Goal: Task Accomplishment & Management: Manage account settings

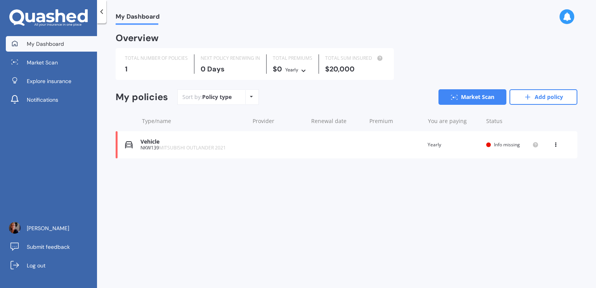
click at [181, 145] on span "MITSUBISHI OUTLANDER 2021" at bounding box center [192, 147] width 67 height 7
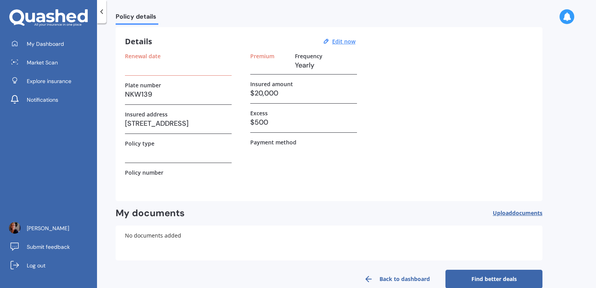
scroll to position [38, 0]
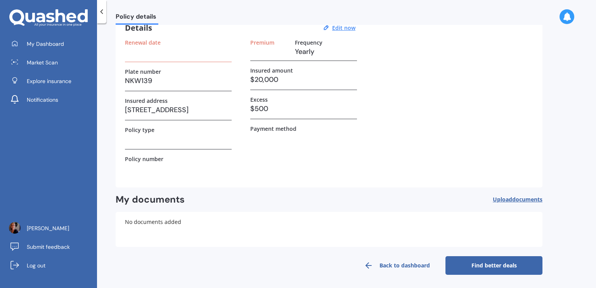
click at [101, 5] on div at bounding box center [101, 11] width 9 height 23
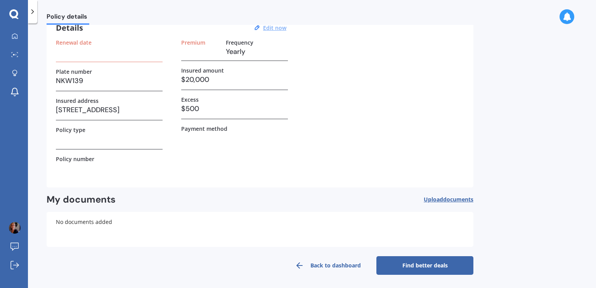
click at [275, 28] on u "Edit now" at bounding box center [274, 27] width 23 height 7
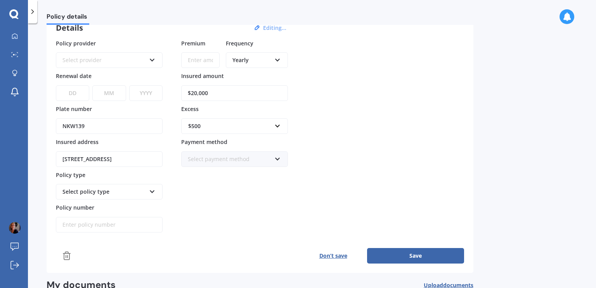
drag, startPoint x: 194, startPoint y: 93, endPoint x: 203, endPoint y: 86, distance: 11.8
click at [195, 93] on input "$20,000" at bounding box center [234, 93] width 107 height 16
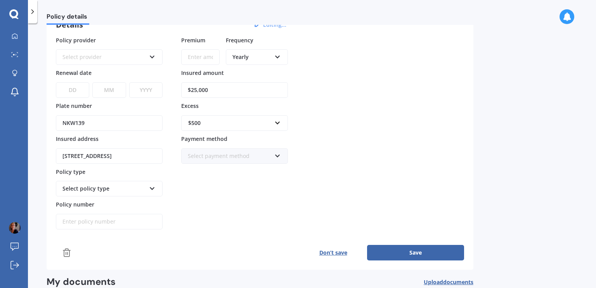
scroll to position [0, 0]
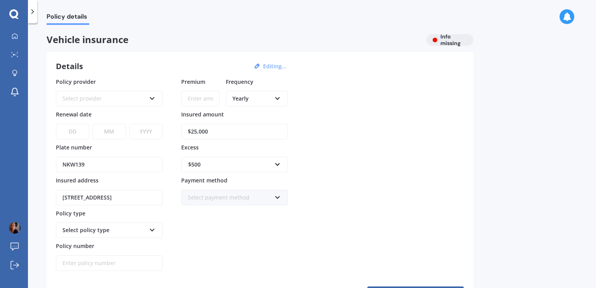
type input "$25,000"
click at [80, 101] on div "Select provider" at bounding box center [103, 98] width 83 height 9
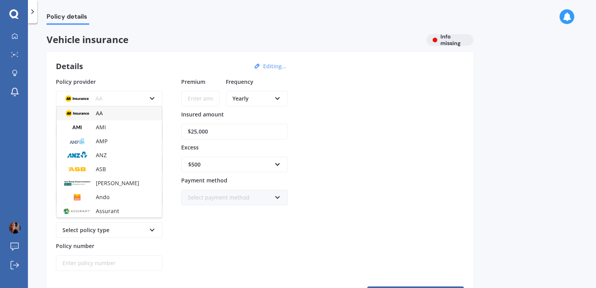
click at [158, 97] on div "AA AA AMI AMP ANZ ASB Aioi Nissay Dowa Ando Assurant Autosure BNZ Co-Operative …" at bounding box center [109, 99] width 107 height 16
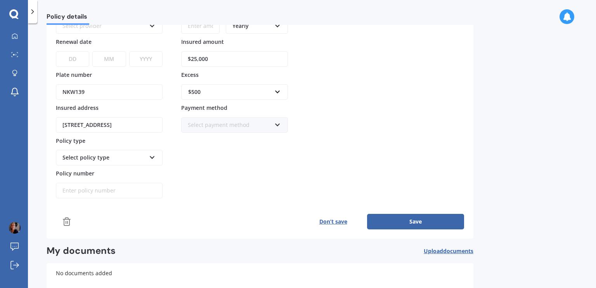
scroll to position [123, 0]
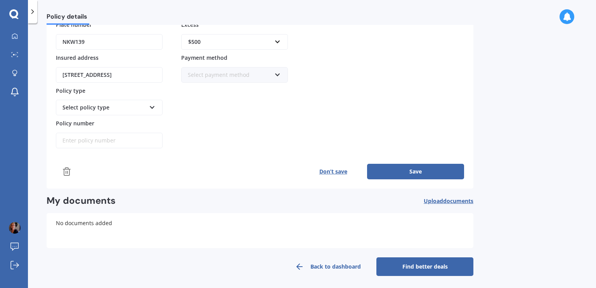
click at [400, 166] on button "Save" at bounding box center [415, 172] width 97 height 16
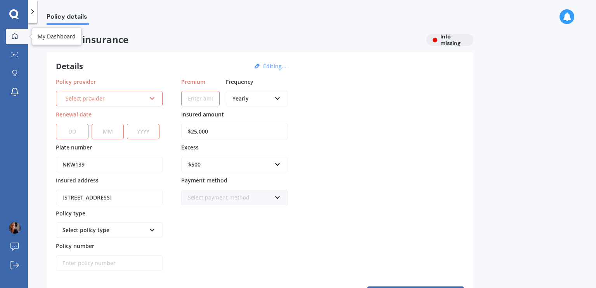
click at [15, 42] on link "My Dashboard" at bounding box center [17, 37] width 22 height 16
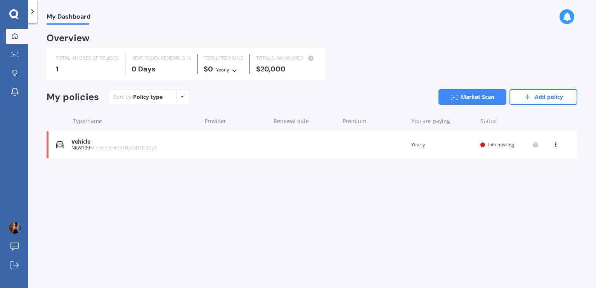
click at [17, 16] on icon at bounding box center [13, 13] width 9 height 9
